Goal: Task Accomplishment & Management: Manage account settings

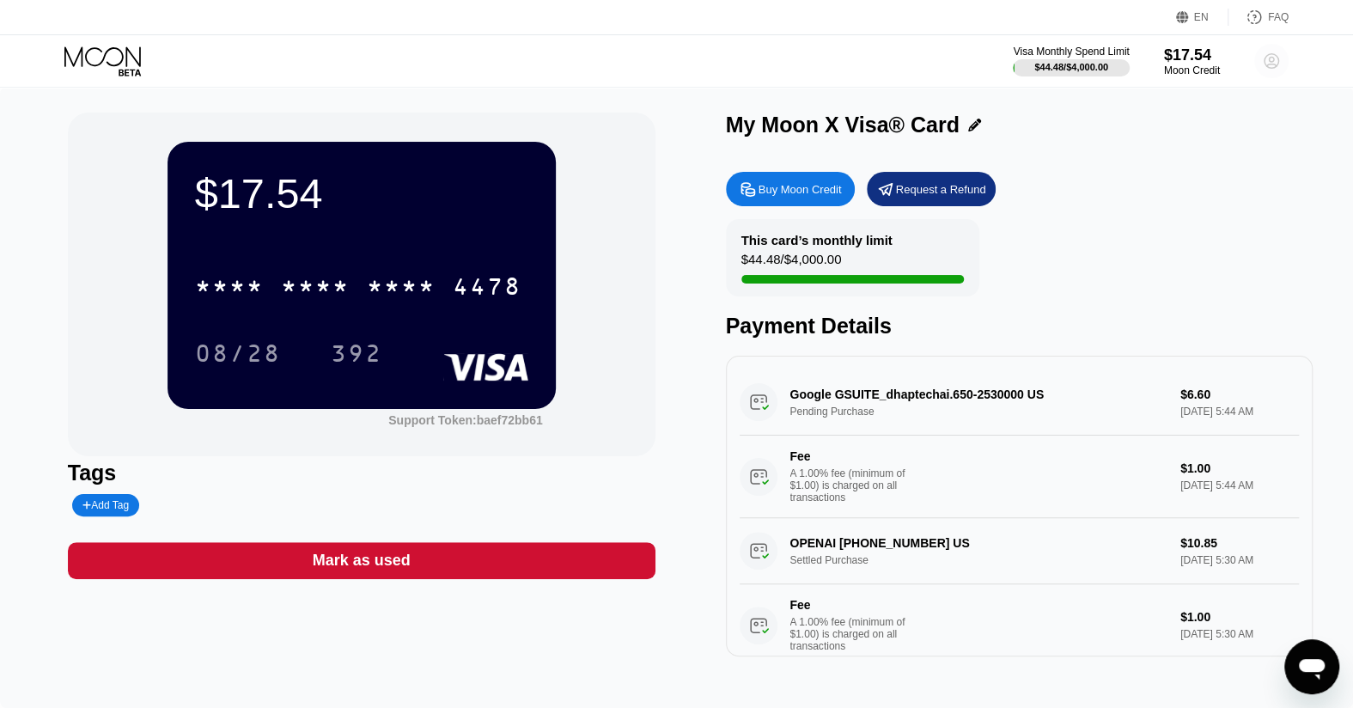
click at [1267, 64] on icon at bounding box center [1271, 61] width 9 height 9
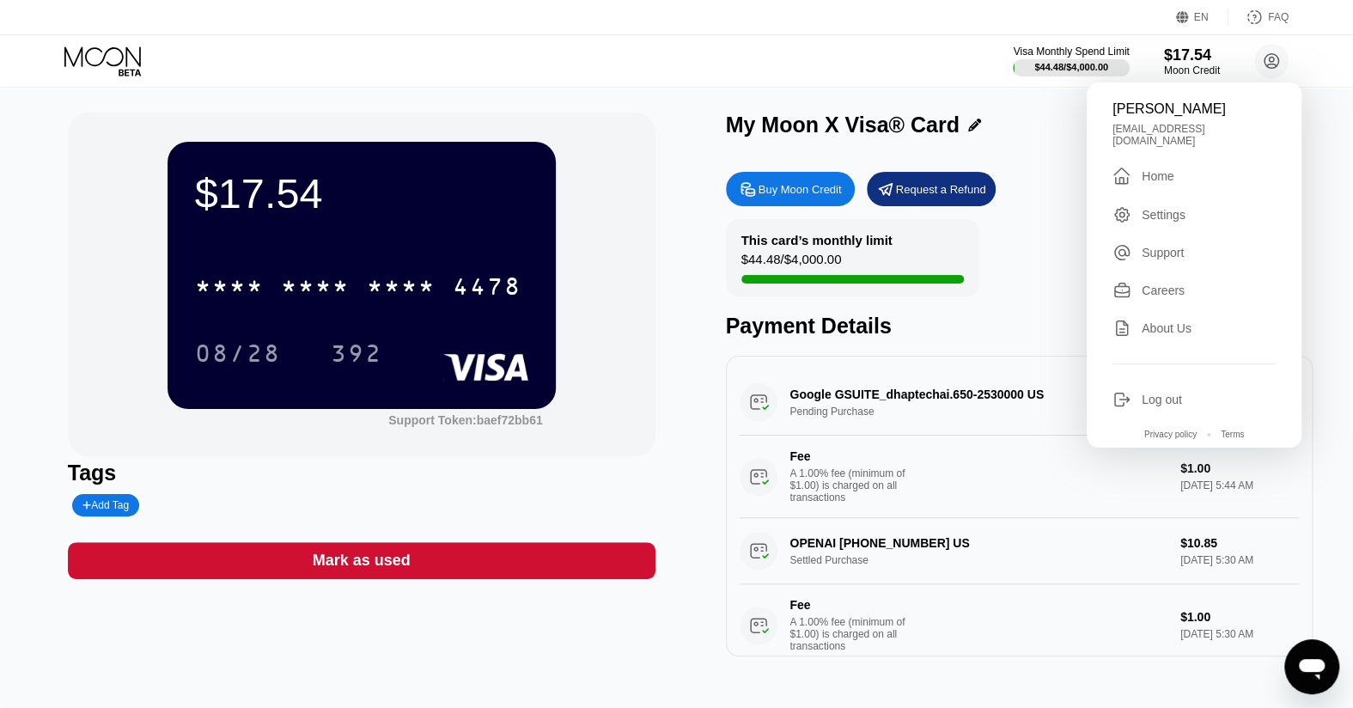
click at [1161, 210] on div "Settings" at bounding box center [1164, 215] width 44 height 14
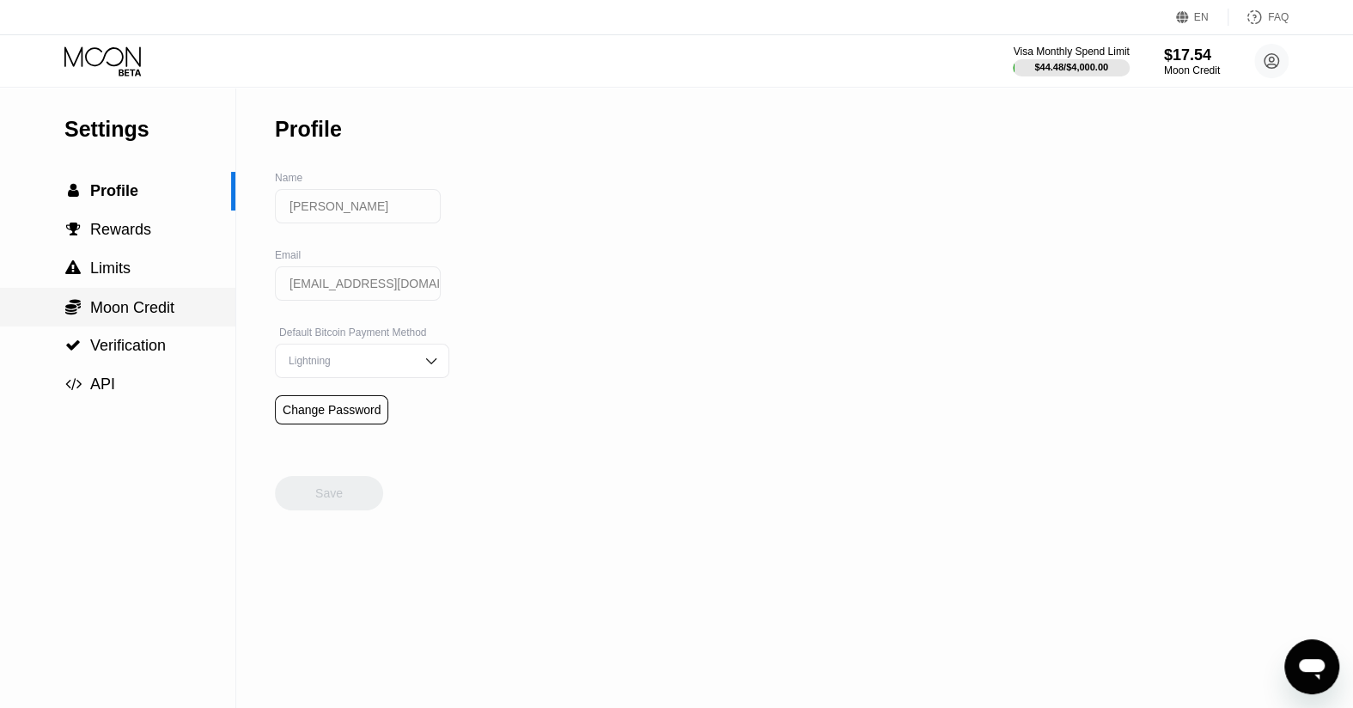
click at [142, 316] on span "Moon Credit" at bounding box center [132, 307] width 84 height 17
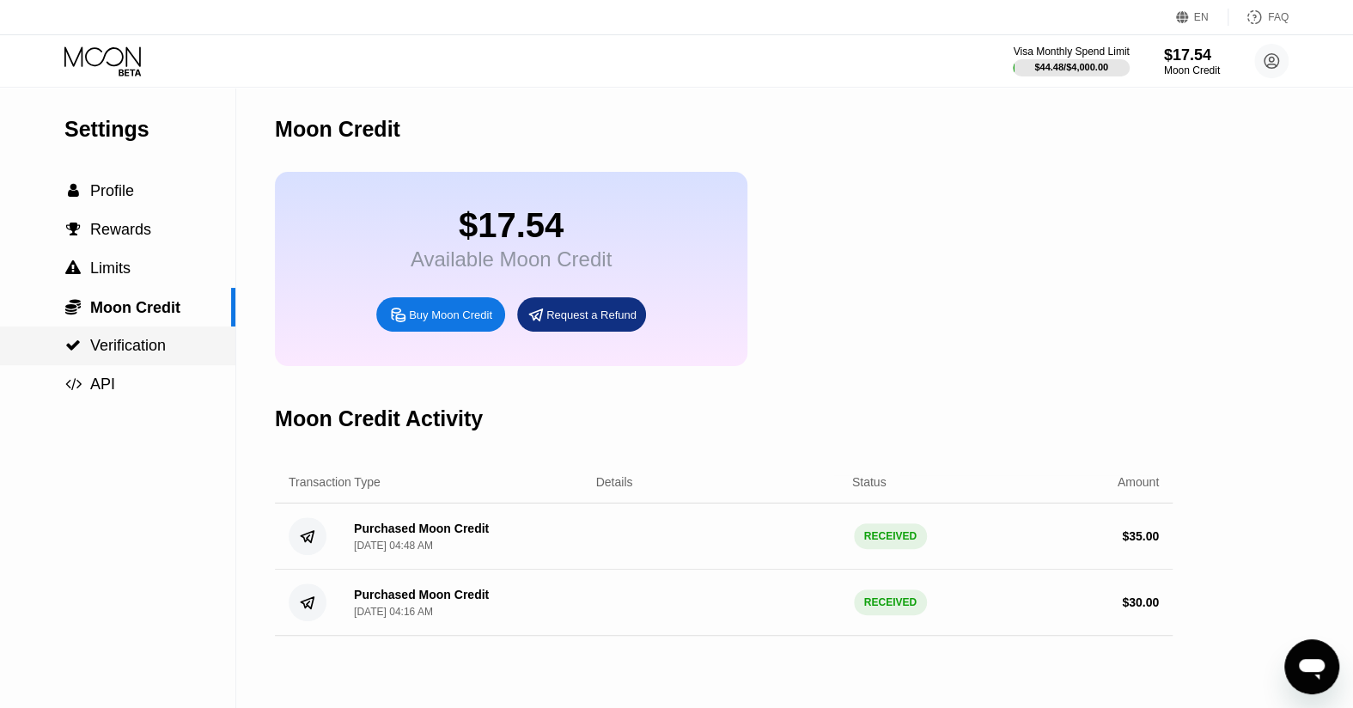
click at [127, 348] on span "Verification" at bounding box center [128, 345] width 76 height 17
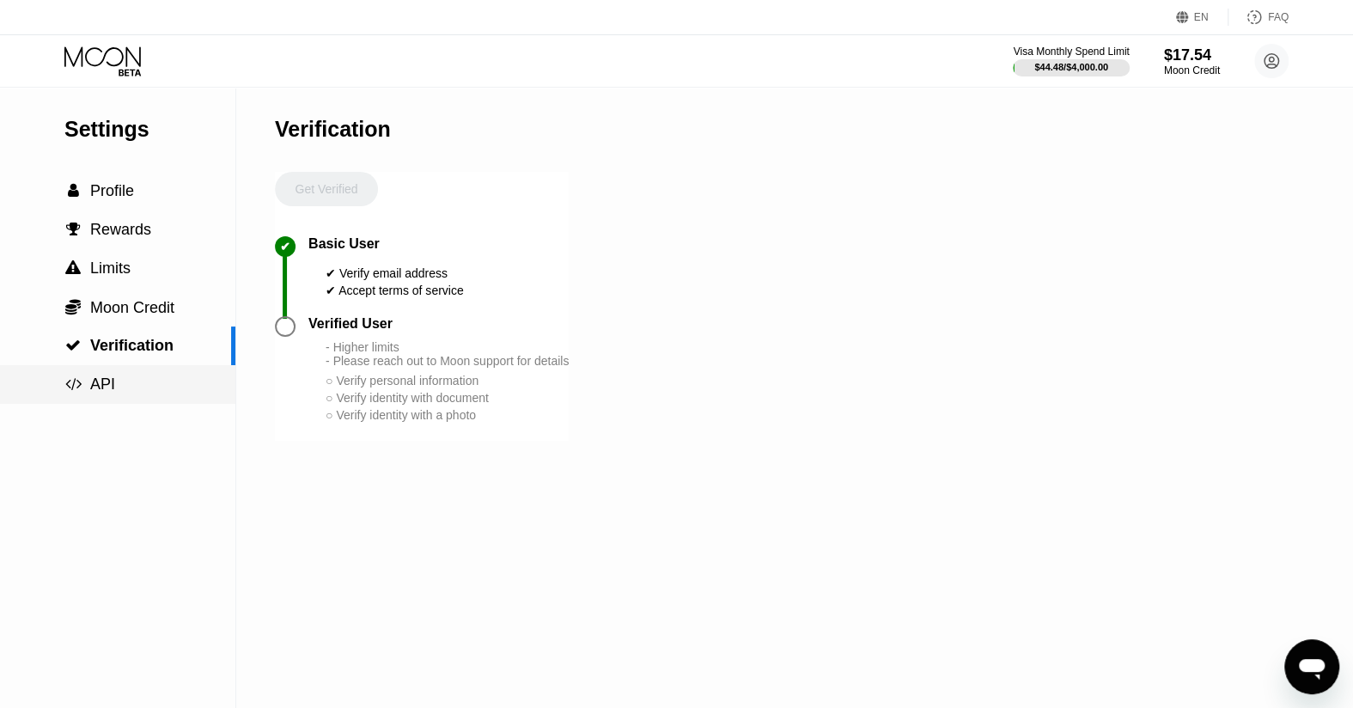
click at [115, 382] on div " API" at bounding box center [117, 384] width 235 height 18
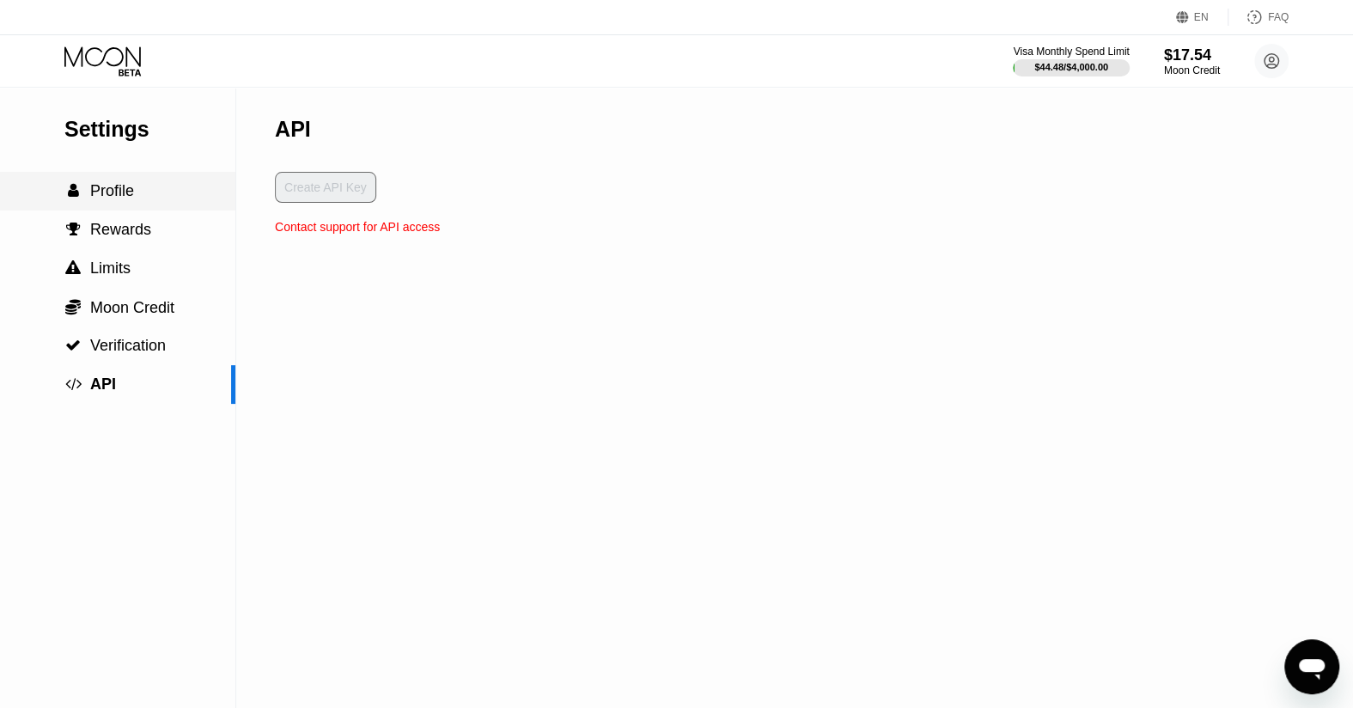
click at [126, 193] on span "Profile" at bounding box center [112, 190] width 44 height 17
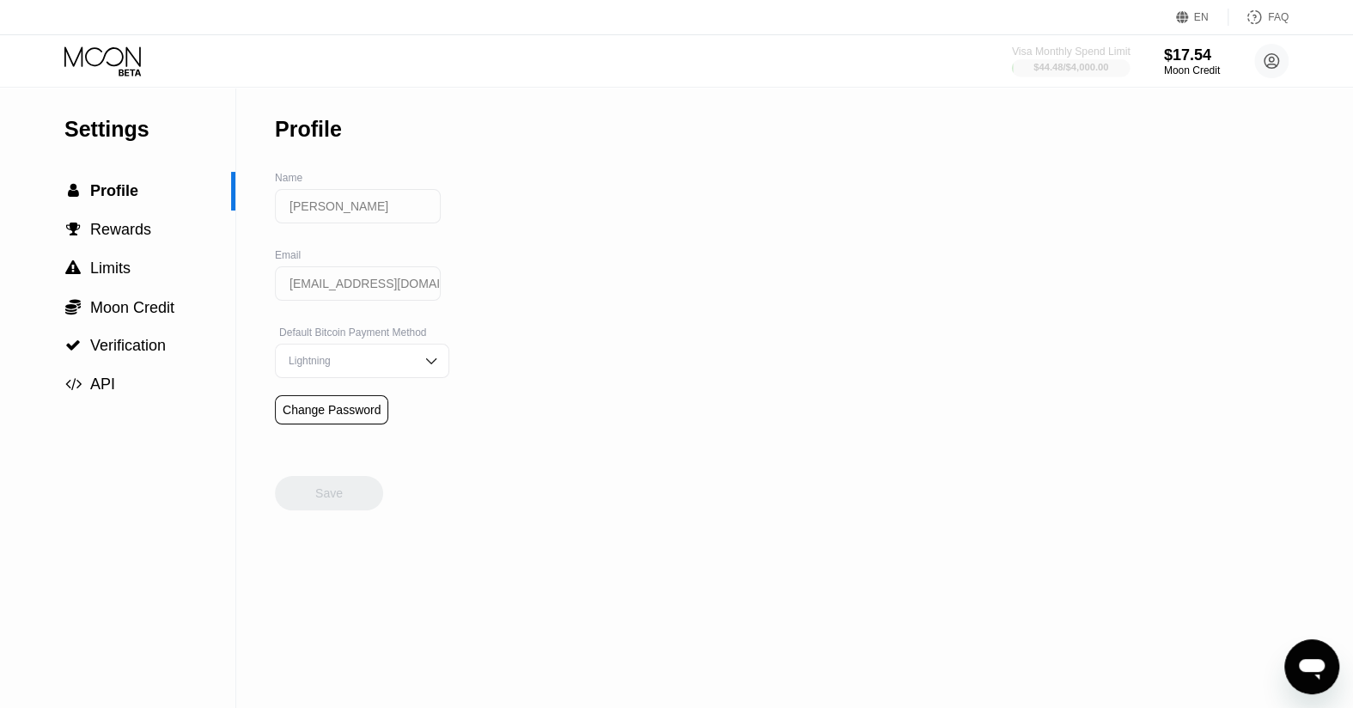
click at [1068, 63] on div "$44.48 / $4,000.00" at bounding box center [1070, 67] width 75 height 10
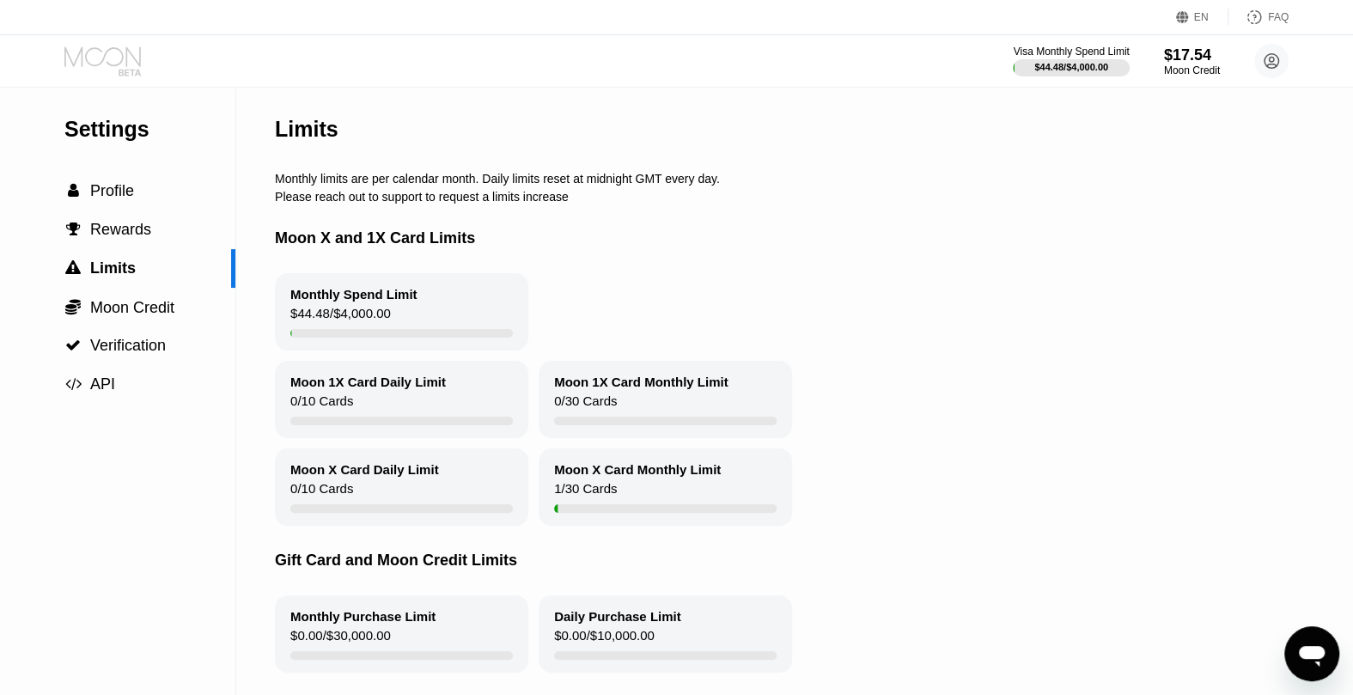
click at [113, 59] on icon at bounding box center [104, 61] width 80 height 30
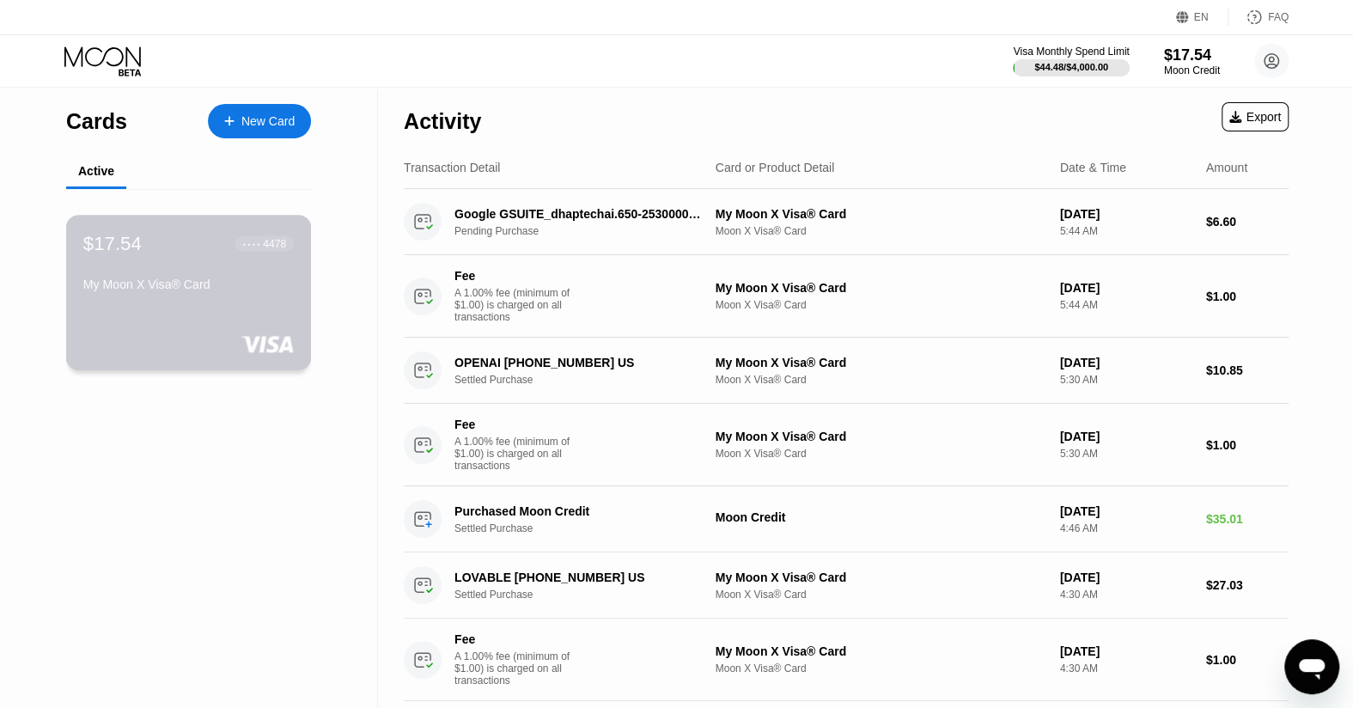
click at [243, 286] on div "My Moon X Visa® Card" at bounding box center [188, 284] width 210 height 14
